Goal: Information Seeking & Learning: Check status

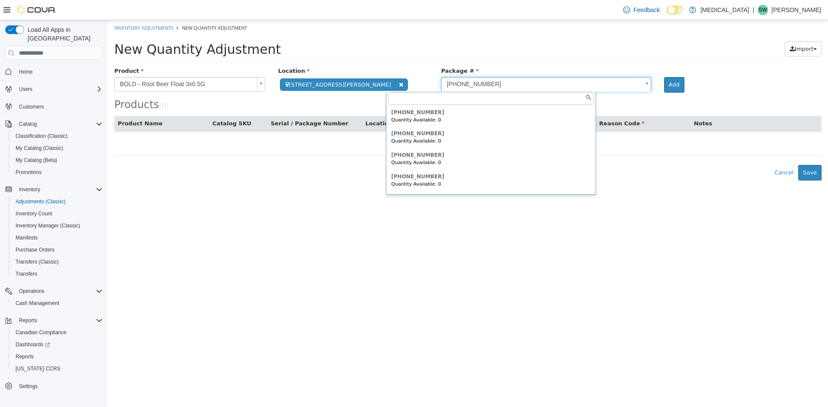
scroll to position [983, 0]
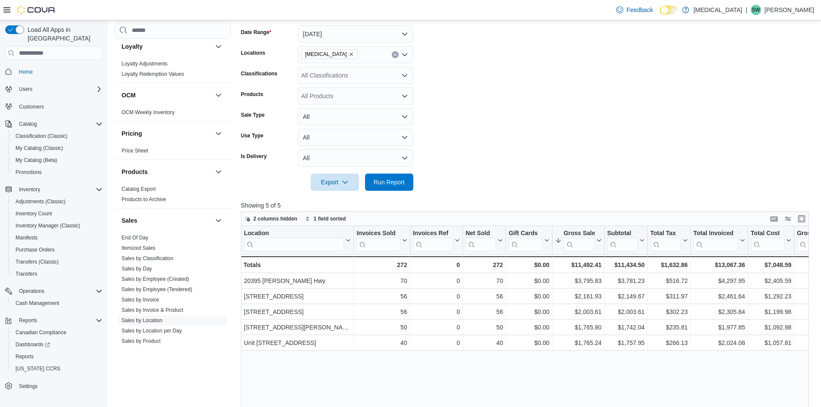
scroll to position [129, 0]
click at [411, 183] on button "Run Report" at bounding box center [389, 180] width 48 height 17
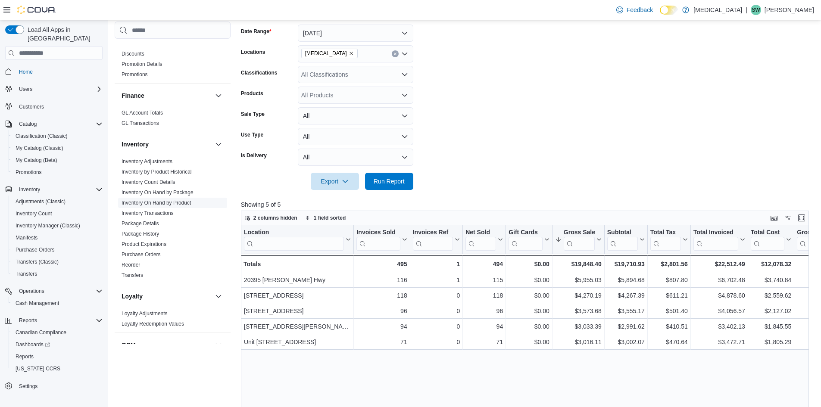
scroll to position [172, 0]
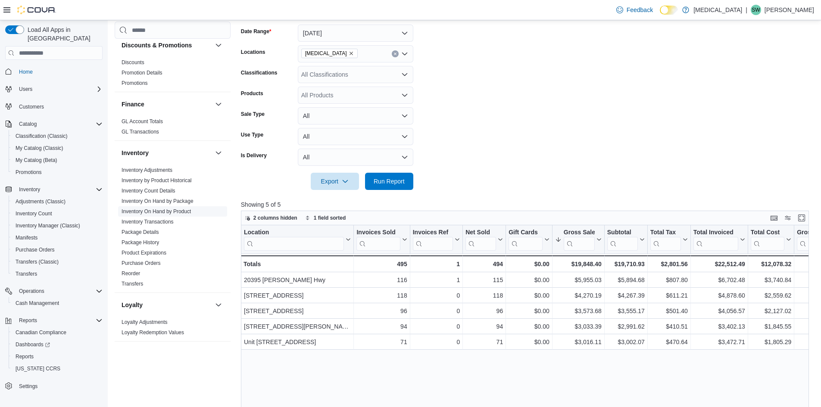
click at [184, 216] on span "Inventory On Hand by Product" at bounding box center [172, 211] width 109 height 10
click at [182, 214] on link "Inventory On Hand by Product" at bounding box center [156, 212] width 69 height 6
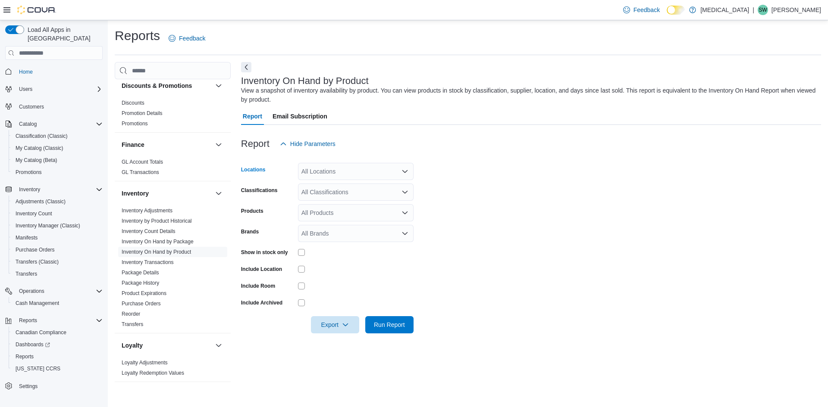
click at [333, 178] on div "All Locations" at bounding box center [356, 171] width 116 height 17
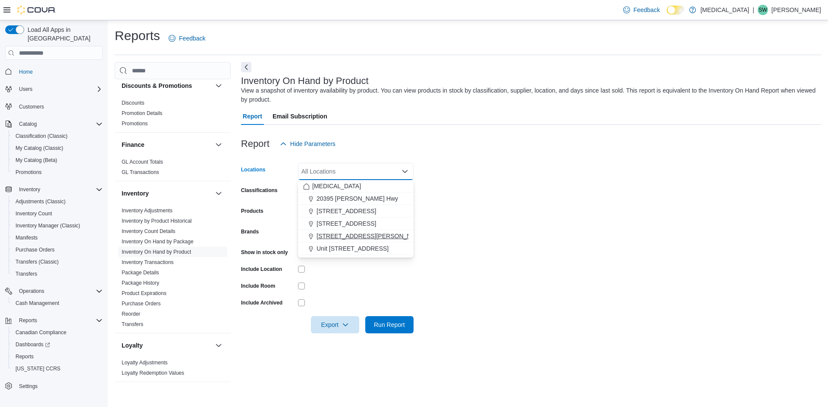
click at [324, 232] on span "[STREET_ADDRESS][PERSON_NAME]" at bounding box center [370, 236] width 109 height 9
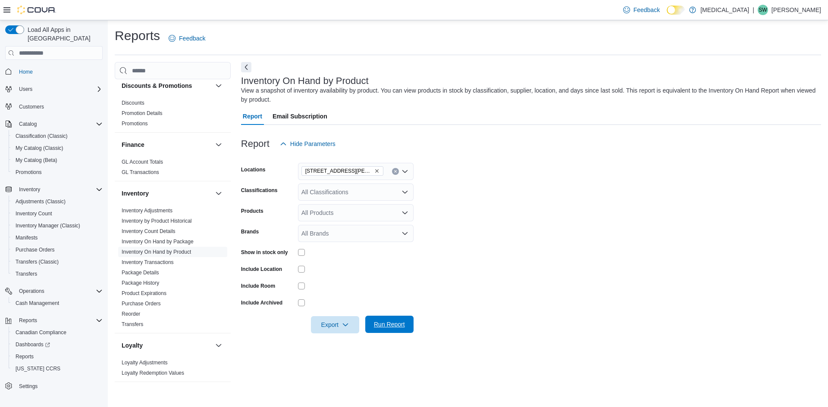
click at [381, 324] on span "Run Report" at bounding box center [389, 324] width 31 height 9
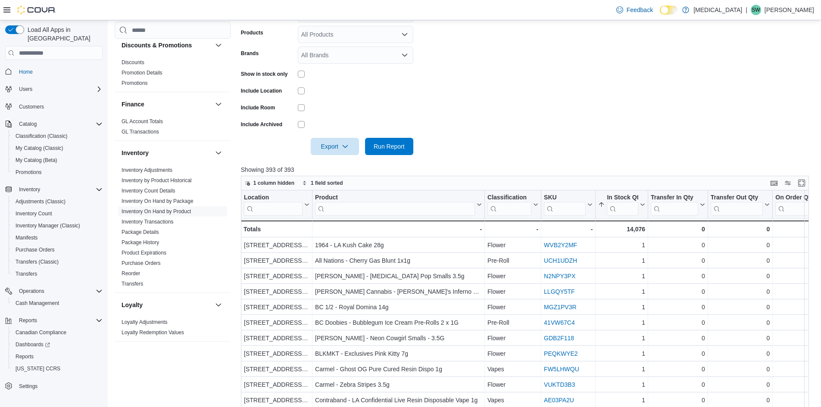
scroll to position [216, 0]
